Goal: Information Seeking & Learning: Learn about a topic

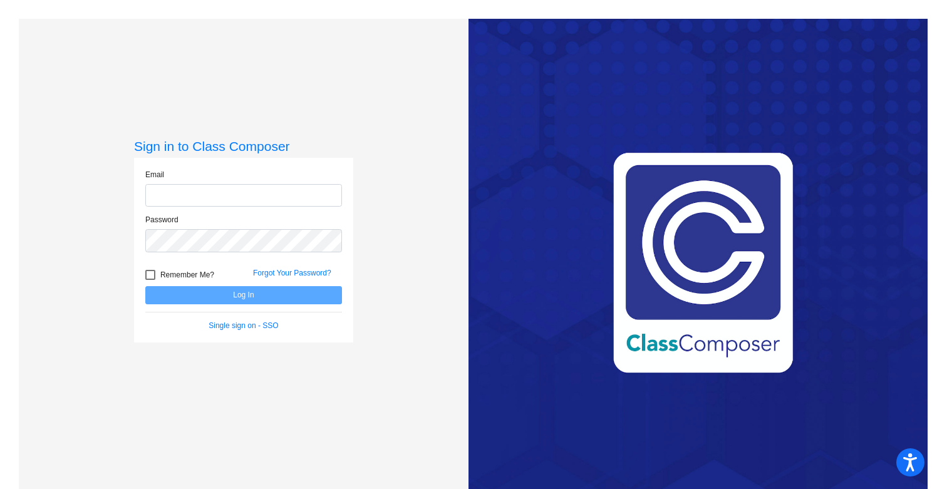
type input "[EMAIL_ADDRESS][DOMAIN_NAME]"
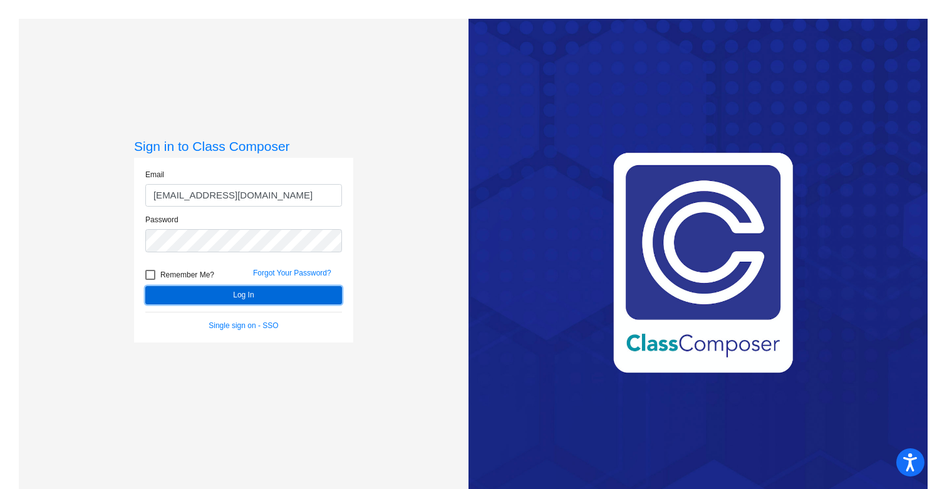
click at [242, 292] on button "Log In" at bounding box center [243, 295] width 197 height 18
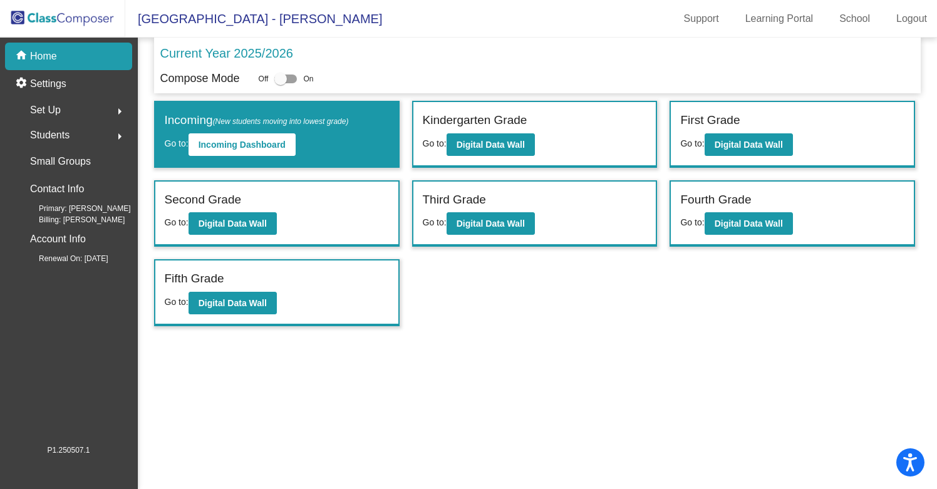
click at [59, 115] on span "Set Up" at bounding box center [45, 110] width 31 height 18
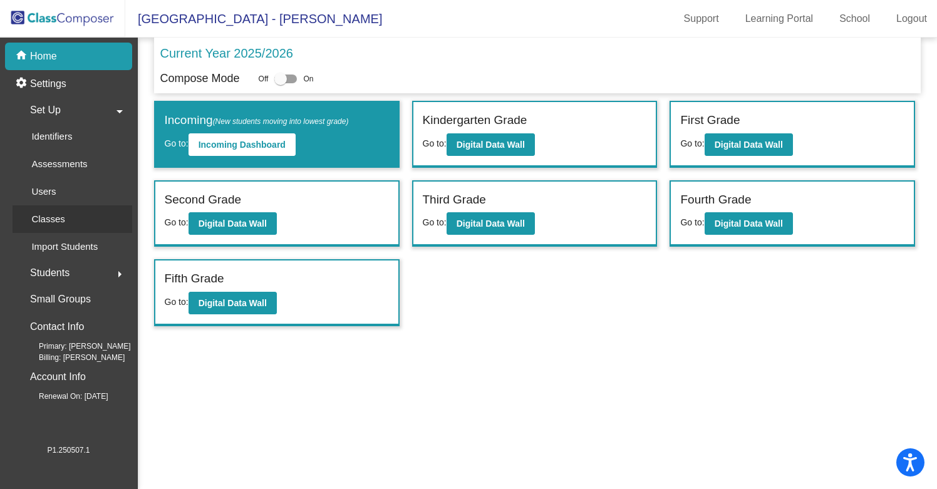
click at [49, 218] on p "Classes" at bounding box center [47, 219] width 33 height 15
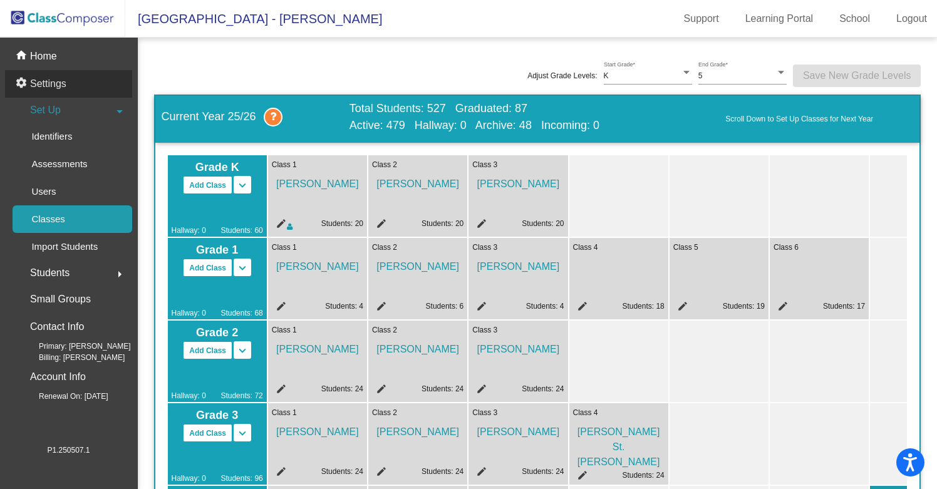
click at [66, 81] on p "Settings" at bounding box center [48, 83] width 36 height 15
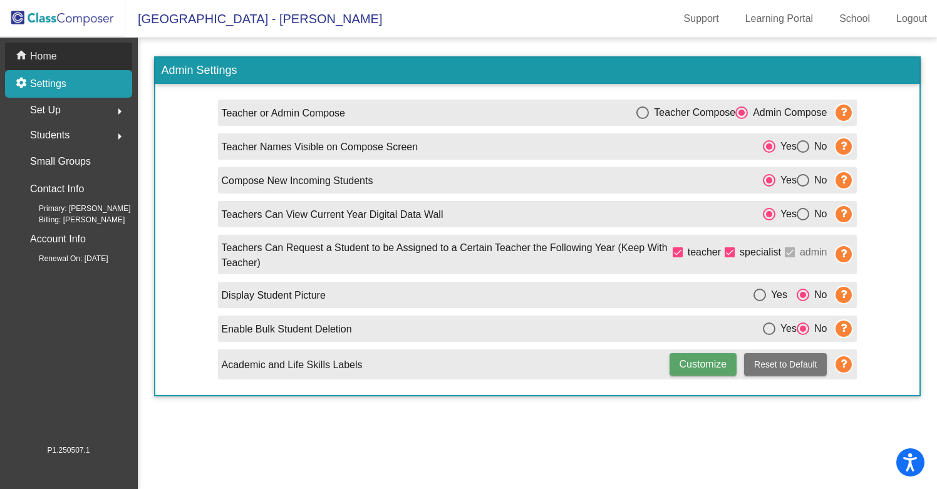
click at [40, 54] on p "Home" at bounding box center [43, 56] width 27 height 15
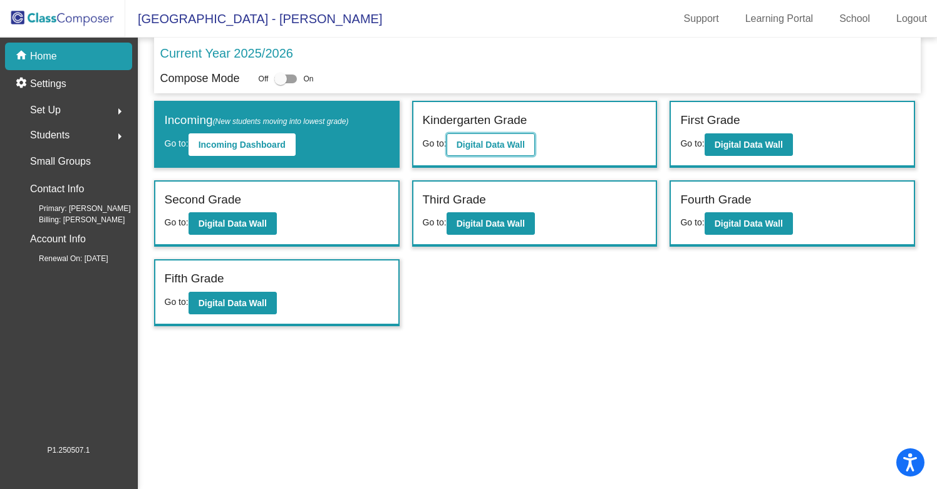
click at [506, 149] on b "Digital Data Wall" at bounding box center [490, 145] width 68 height 10
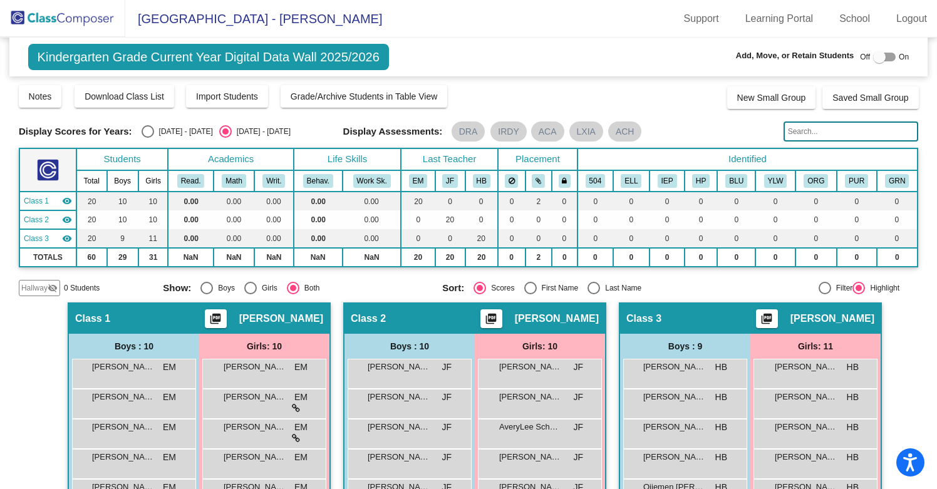
click at [148, 325] on div "Class 1 picture_as_pdf [PERSON_NAME]" at bounding box center [199, 319] width 260 height 30
click at [378, 316] on span "Class 2" at bounding box center [368, 318] width 35 height 13
click at [391, 368] on span "[PERSON_NAME]" at bounding box center [399, 367] width 63 height 13
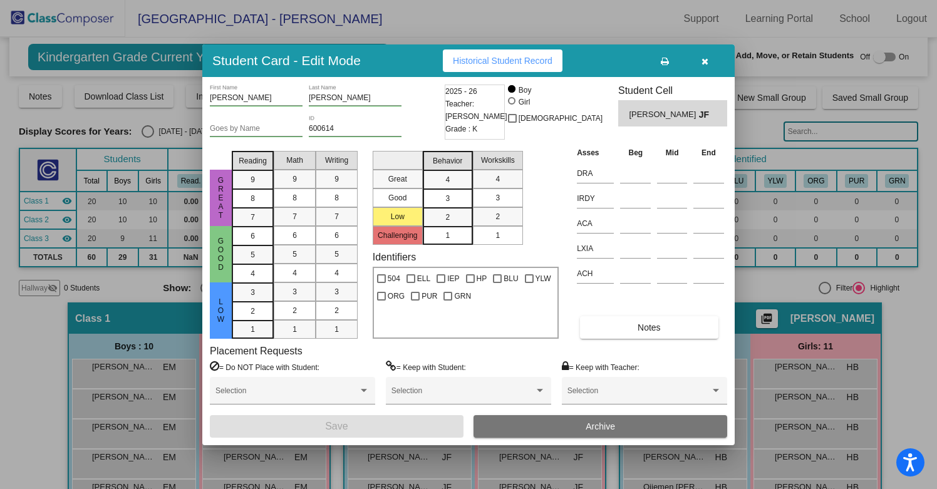
click at [523, 64] on span "Historical Student Record" at bounding box center [503, 61] width 100 height 10
click at [704, 61] on icon "button" at bounding box center [704, 61] width 7 height 9
